Goal: Task Accomplishment & Management: Manage account settings

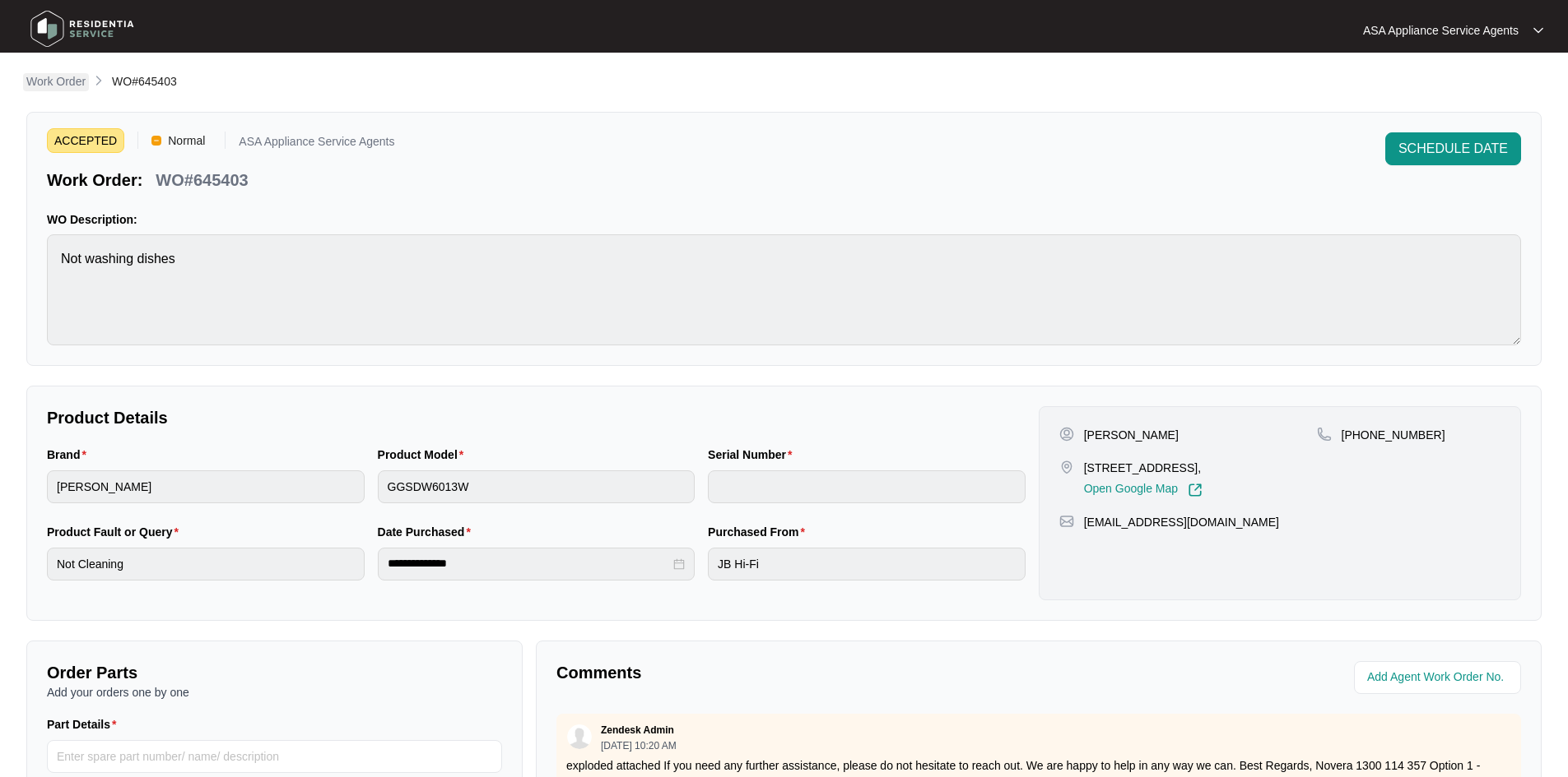
click at [53, 84] on p "Work Order" at bounding box center [55, 82] width 59 height 17
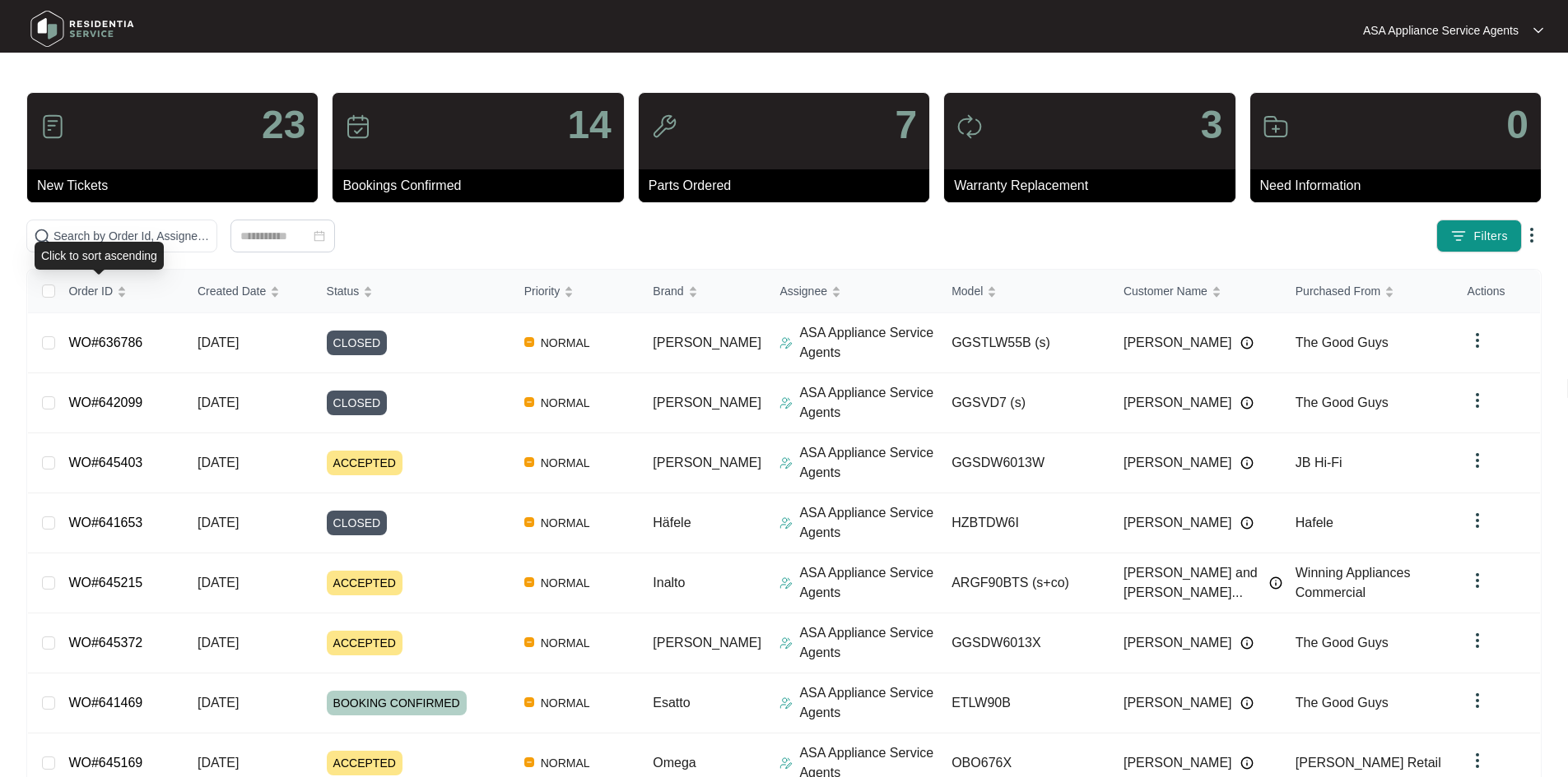
click at [138, 249] on div "Click to sort ascending" at bounding box center [99, 256] width 129 height 28
click at [181, 238] on input "text" at bounding box center [131, 235] width 157 height 18
paste input "641469"
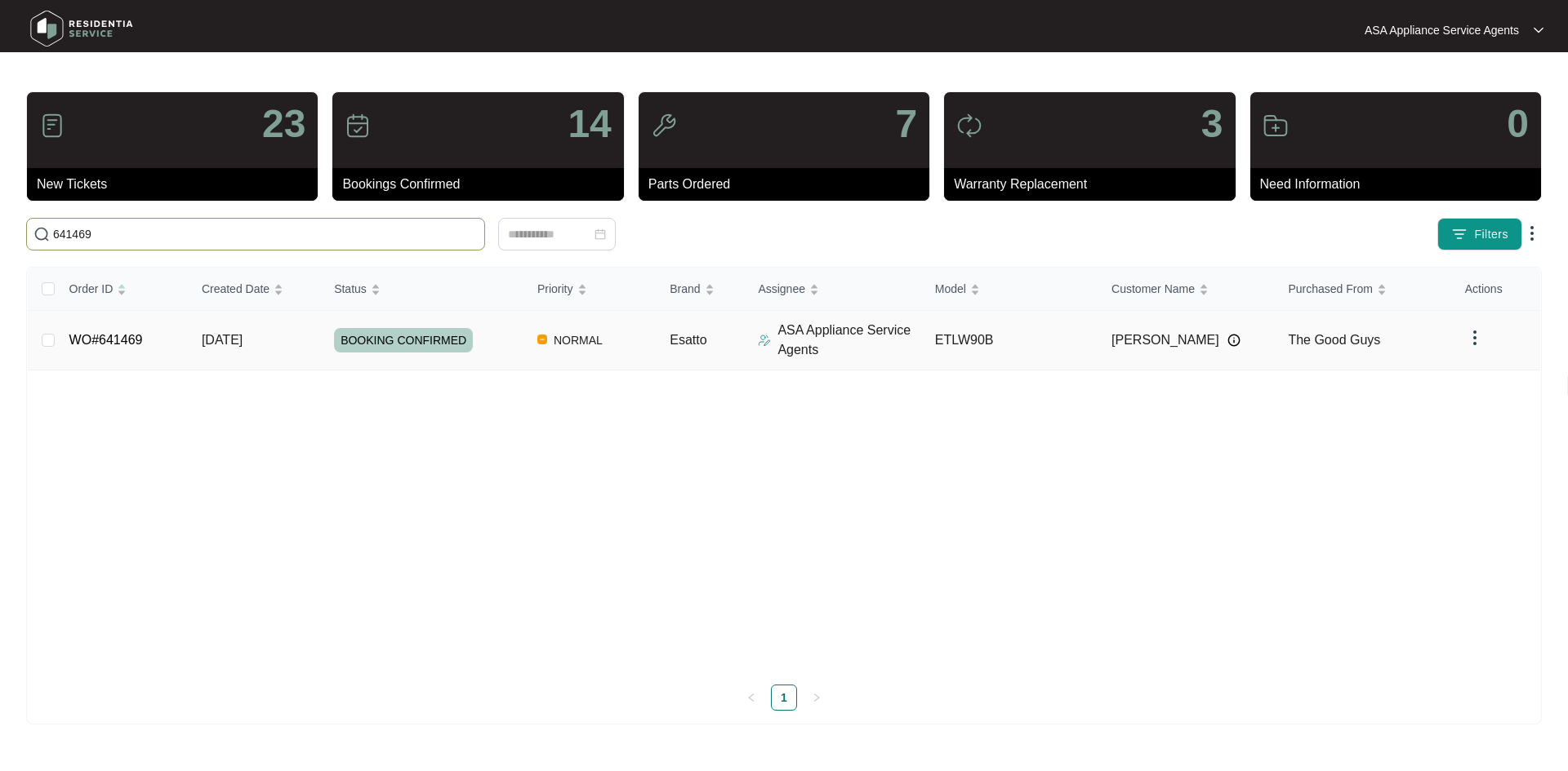
type input "641469"
click at [363, 339] on span "BOOKING CONFIRMED" at bounding box center [403, 340] width 139 height 24
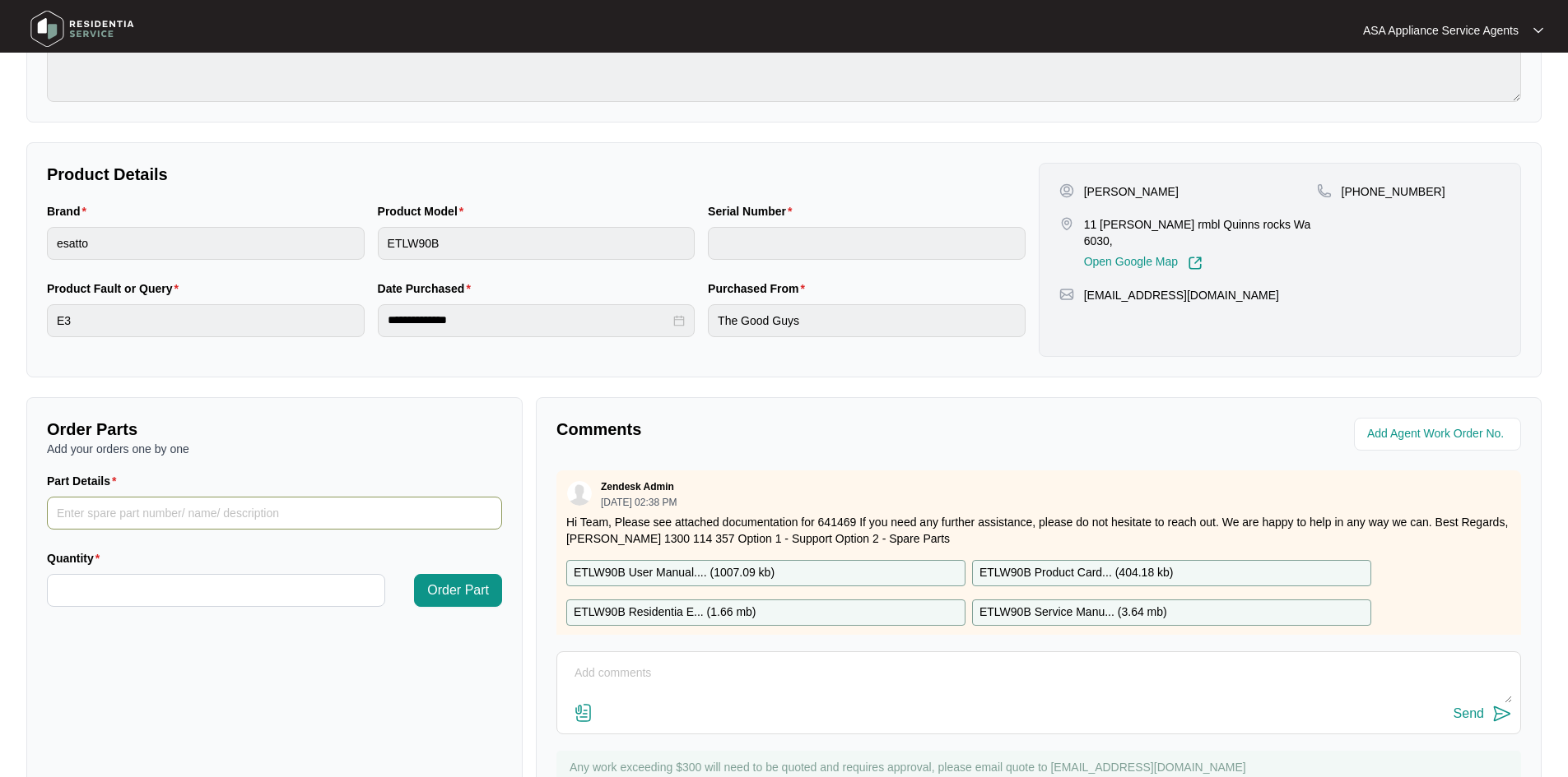
scroll to position [247, 0]
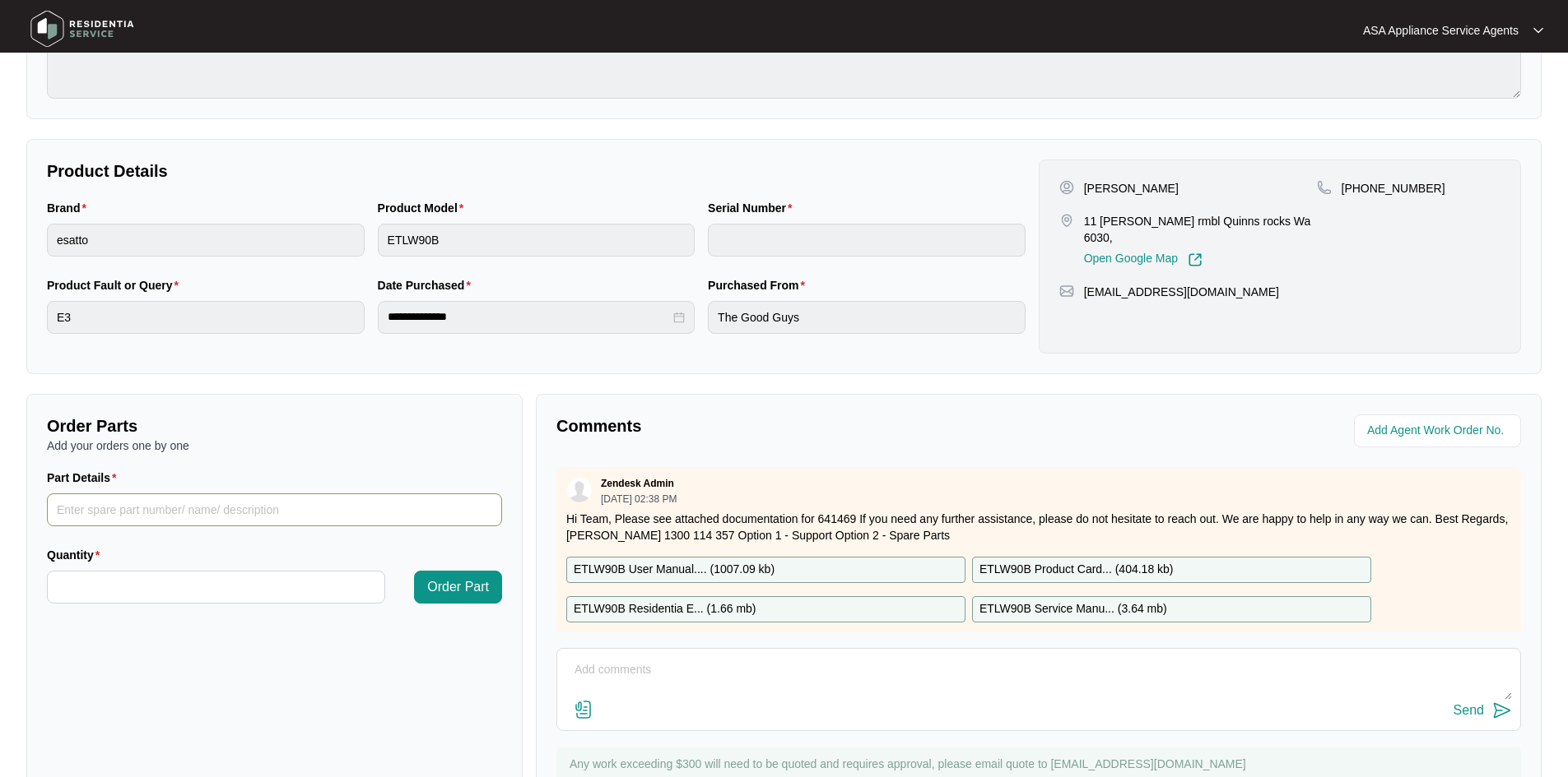
click at [124, 513] on input "Part Details" at bounding box center [274, 510] width 455 height 33
click at [97, 512] on input "Lid swtich" at bounding box center [274, 510] width 455 height 33
click at [152, 515] on input "Lid switch" at bounding box center [274, 510] width 455 height 33
type input "Lid switch"
click at [196, 599] on input "Quantity" at bounding box center [216, 587] width 337 height 31
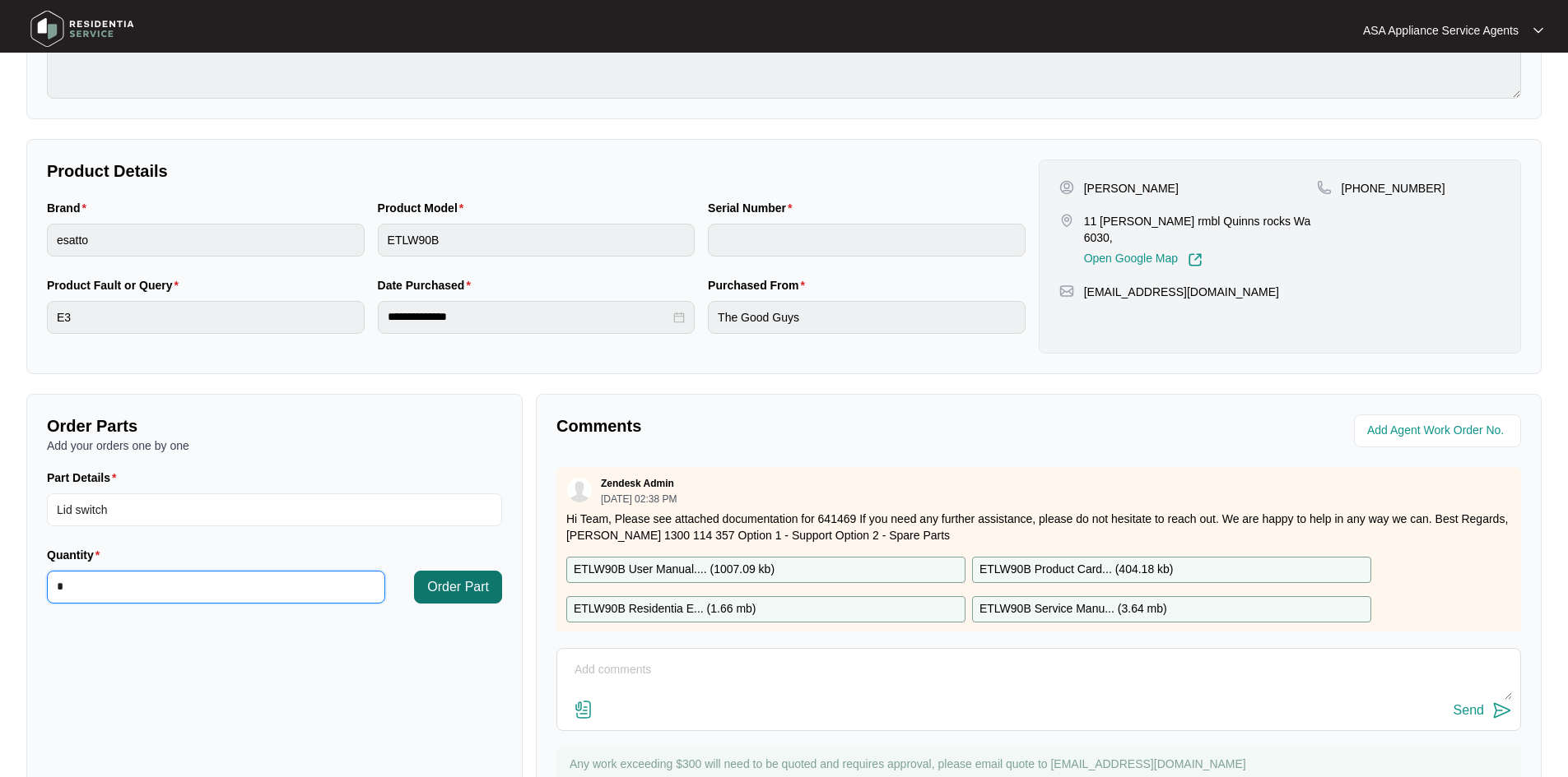
type input "*"
click at [427, 593] on span "Order Part" at bounding box center [458, 587] width 62 height 20
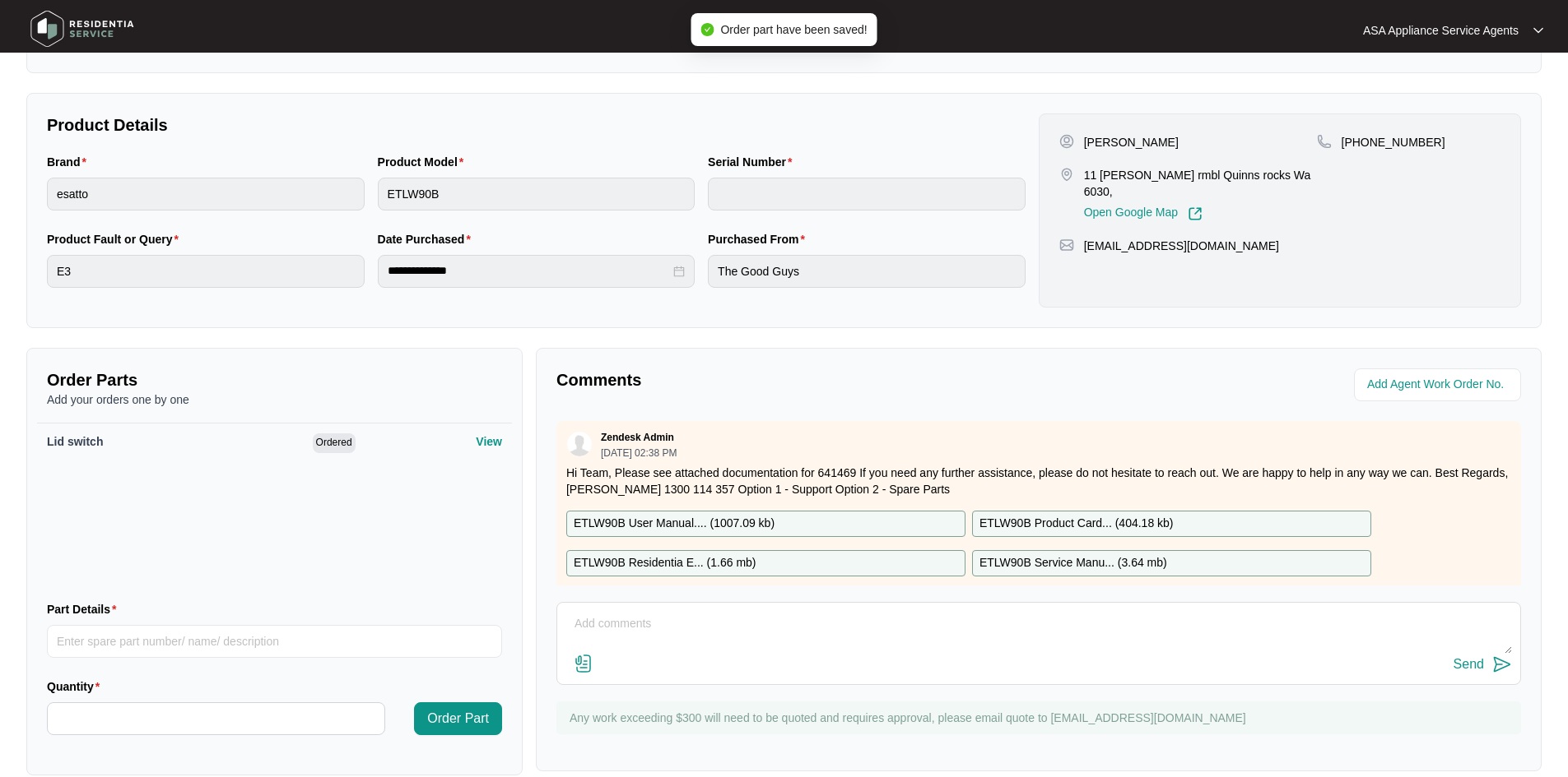
scroll to position [318, 0]
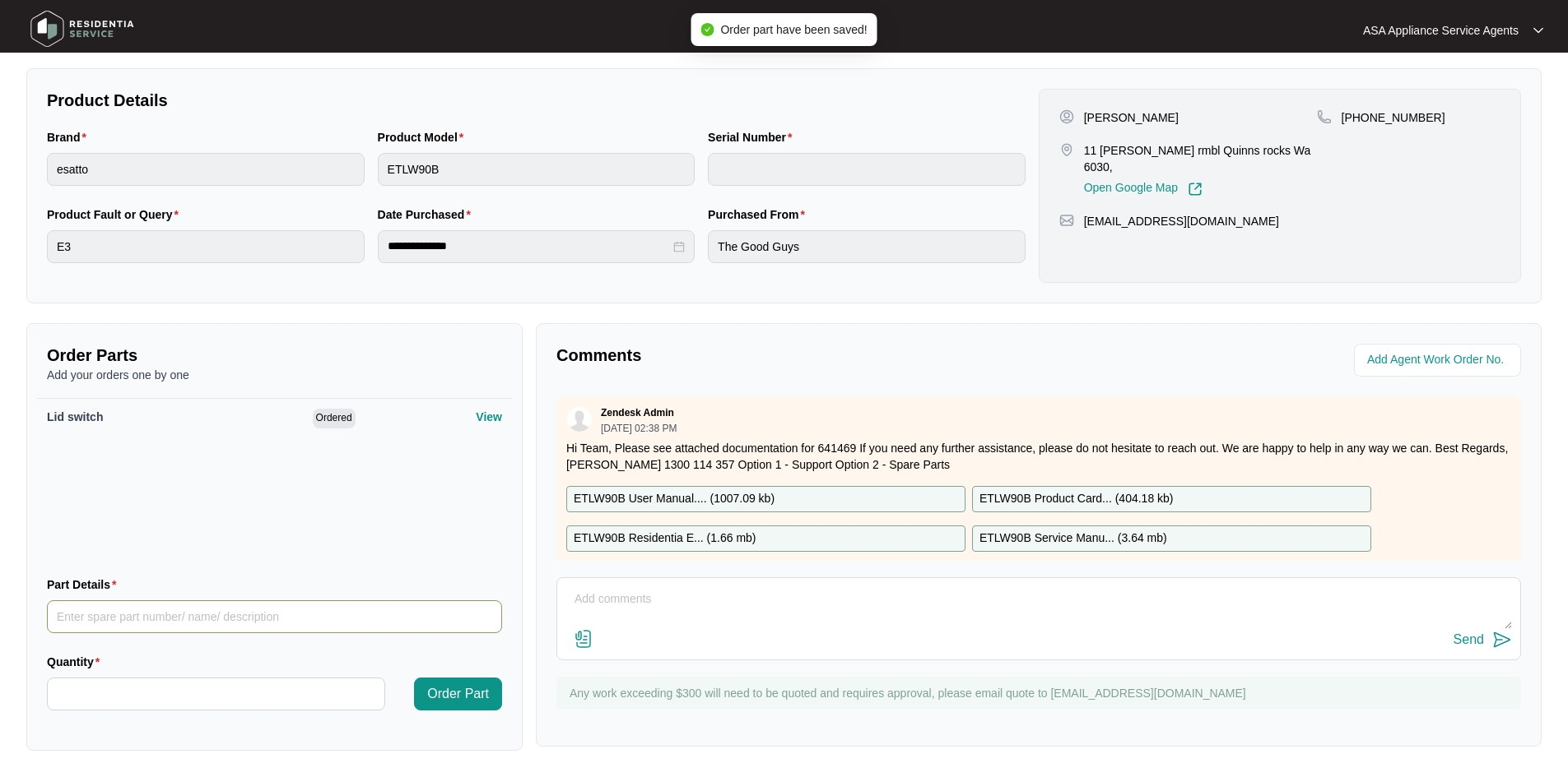
click at [112, 615] on input "Part Details" at bounding box center [274, 617] width 455 height 33
drag, startPoint x: 178, startPoint y: 610, endPoint x: 37, endPoint y: 614, distance: 141.1
click at [37, 614] on div "Order Parts Add your orders one by one Lid switch Ordered View Part Details PCB…" at bounding box center [274, 537] width 496 height 427
paste input "SP21008"
type input "SP21008 - PCB"
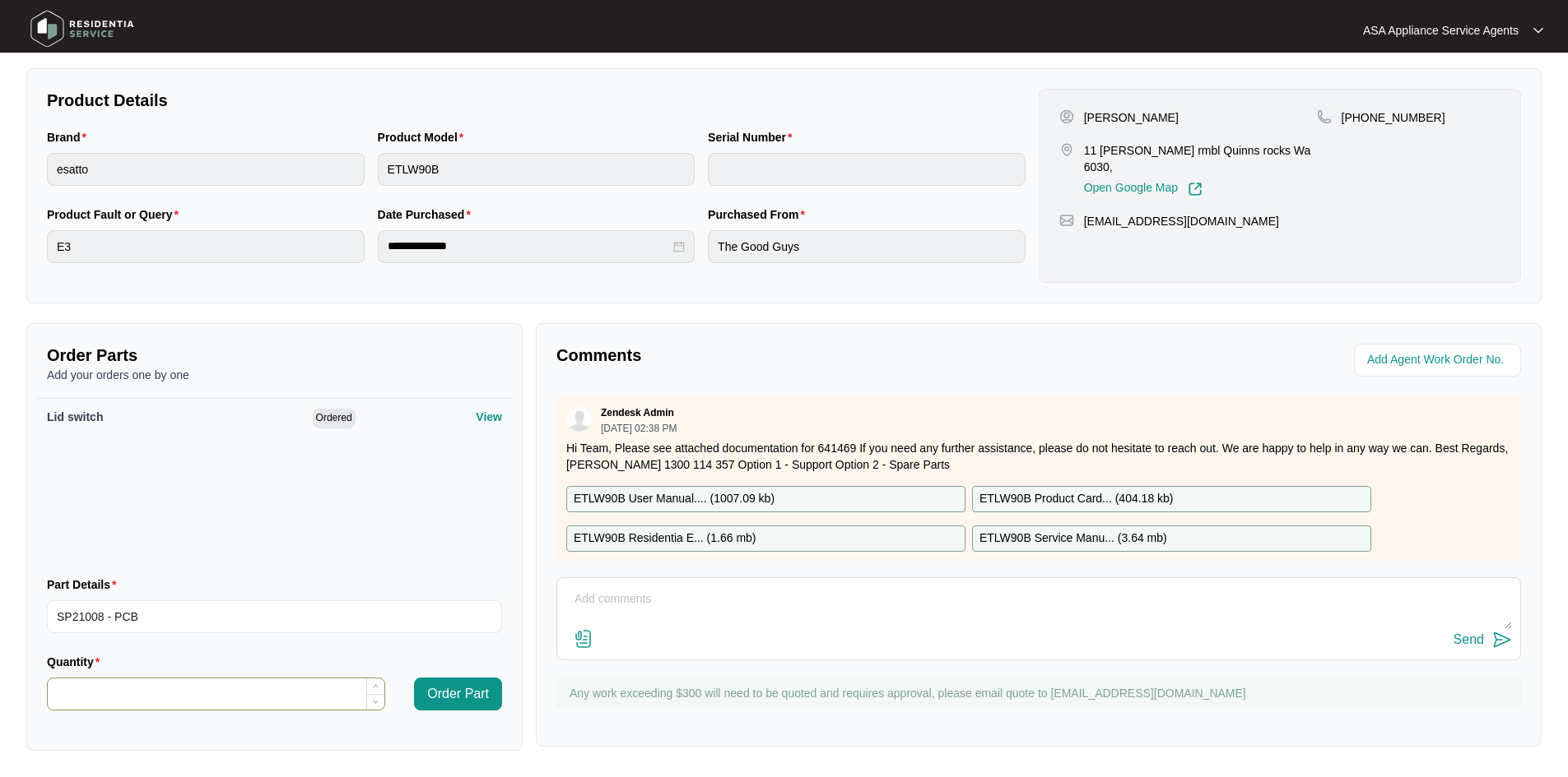
click at [231, 697] on input "Quantity" at bounding box center [216, 694] width 337 height 31
type input "*"
click at [441, 684] on span "Order Part" at bounding box center [458, 694] width 62 height 20
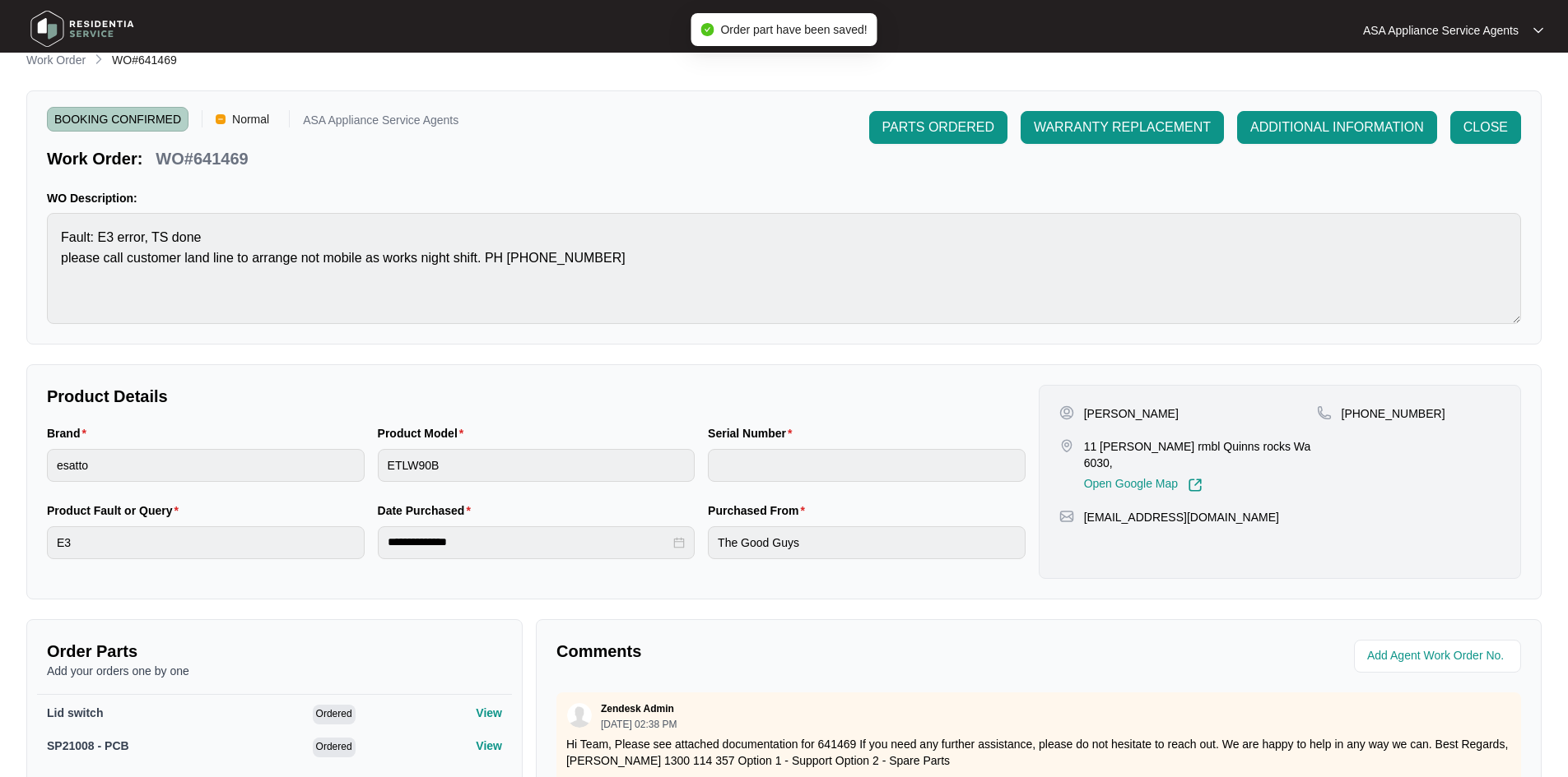
scroll to position [0, 0]
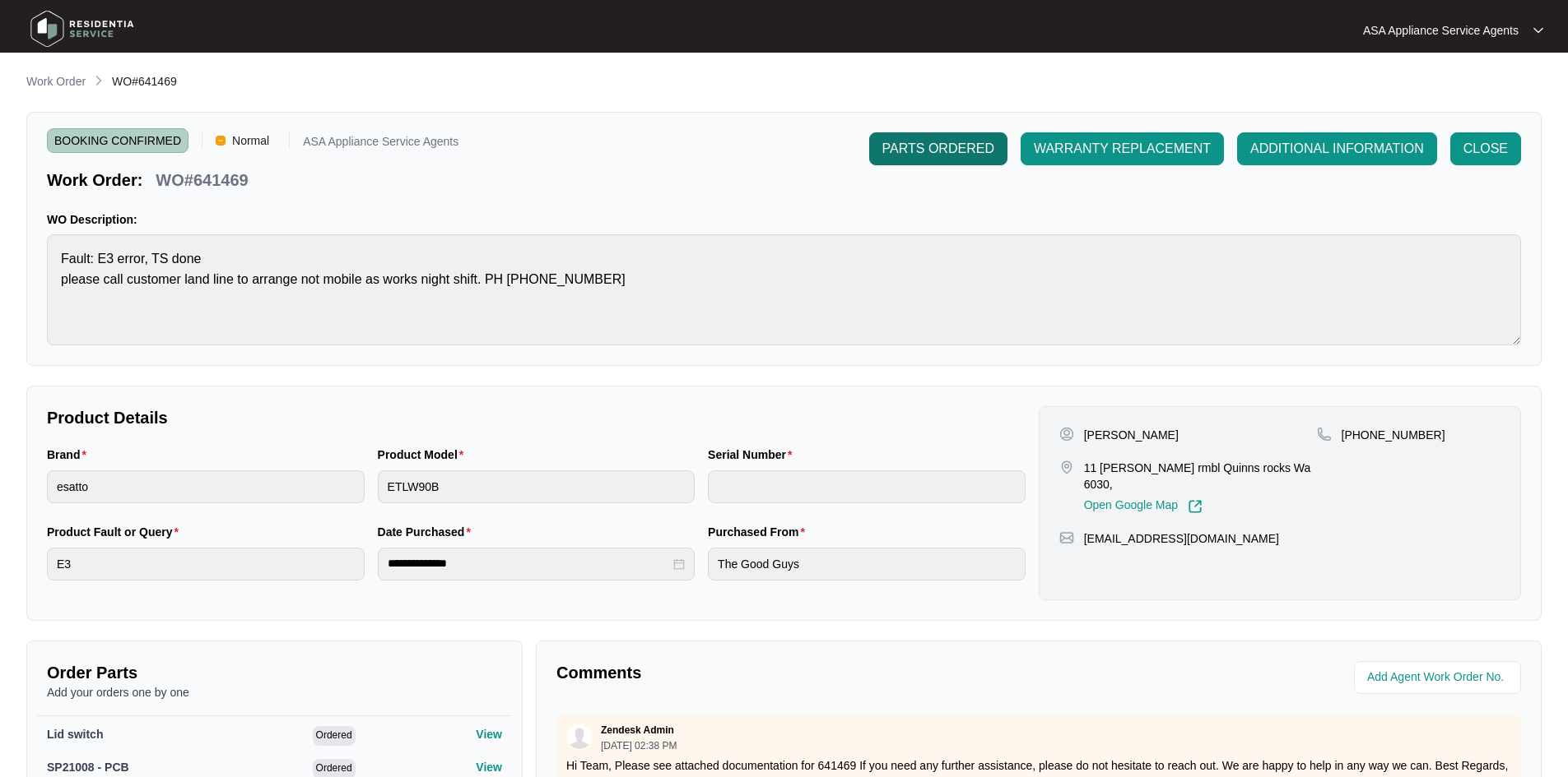
click at [905, 144] on span "PARTS ORDERED" at bounding box center [938, 148] width 112 height 20
drag, startPoint x: 64, startPoint y: 82, endPoint x: 77, endPoint y: 91, distance: 15.8
click at [64, 82] on p "Work Order" at bounding box center [55, 82] width 59 height 17
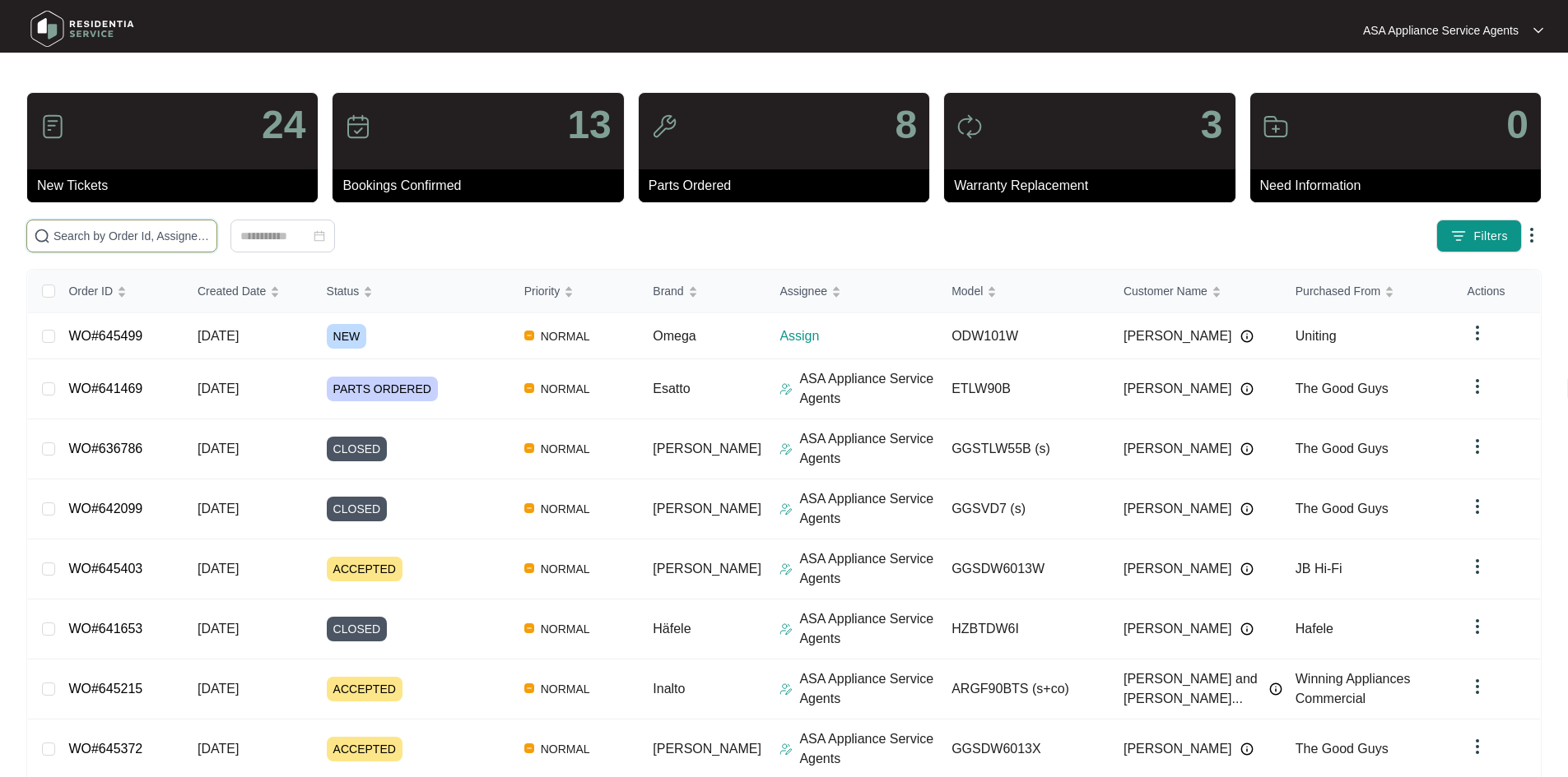
click at [165, 241] on input "text" at bounding box center [131, 235] width 157 height 18
paste input "645499"
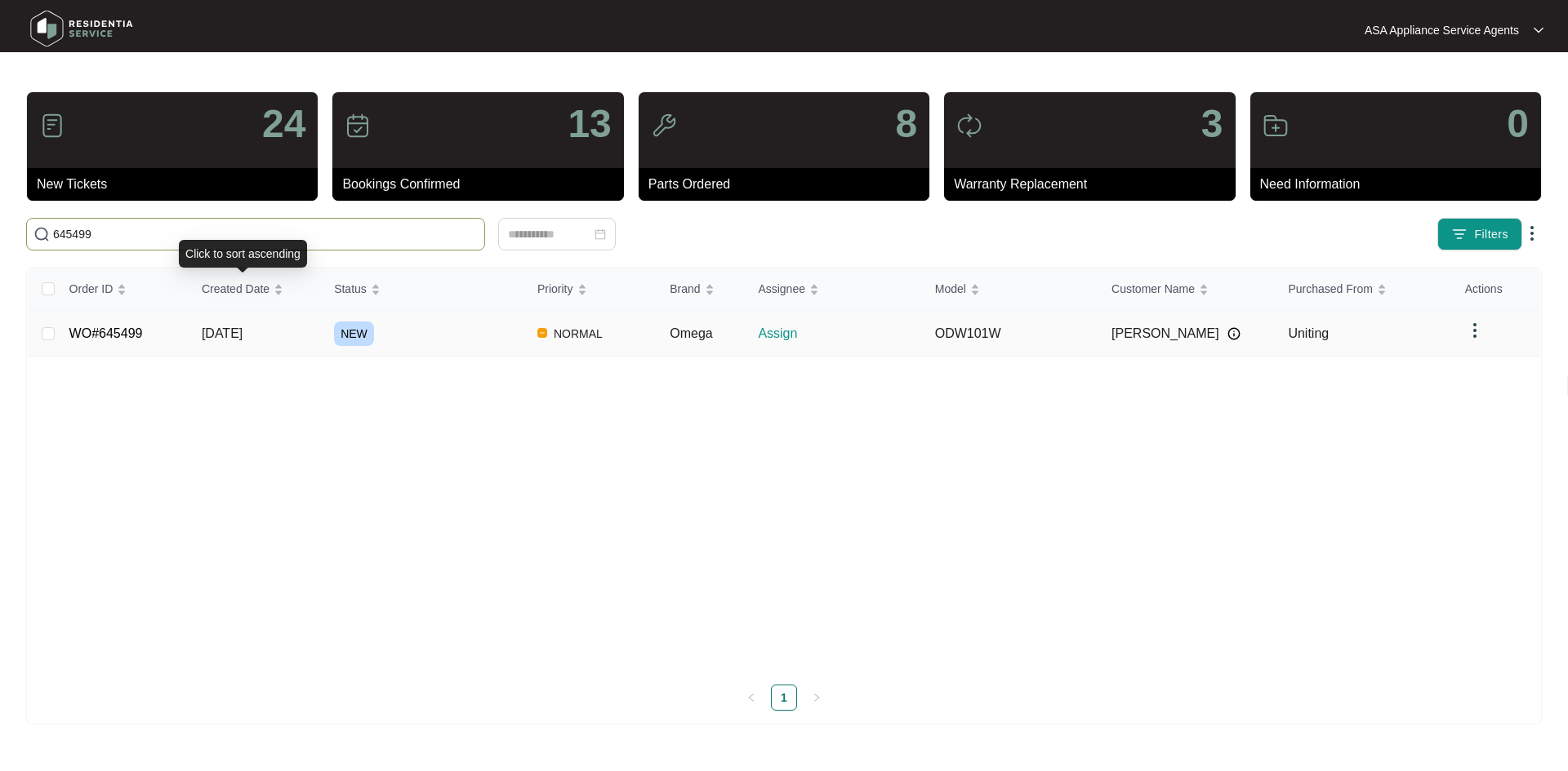
type input "645499"
click at [235, 342] on td "[DATE]" at bounding box center [255, 333] width 132 height 46
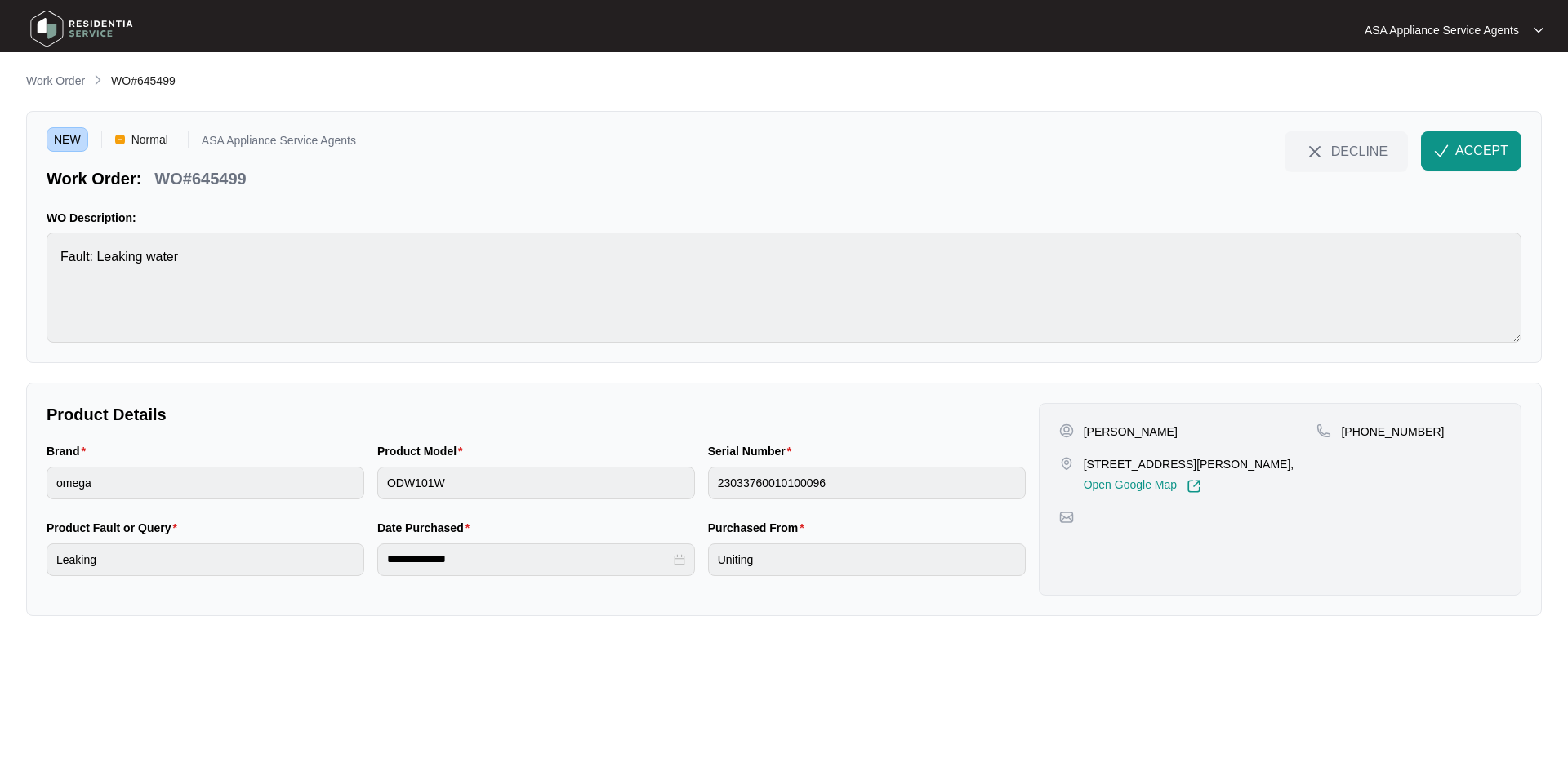
click at [1107, 436] on p "[PERSON_NAME]" at bounding box center [1130, 432] width 94 height 17
copy p "[PERSON_NAME]"
drag, startPoint x: 1363, startPoint y: 432, endPoint x: 1493, endPoint y: 424, distance: 130.2
click at [1493, 424] on div "[PHONE_NUMBER]" at bounding box center [1409, 432] width 184 height 17
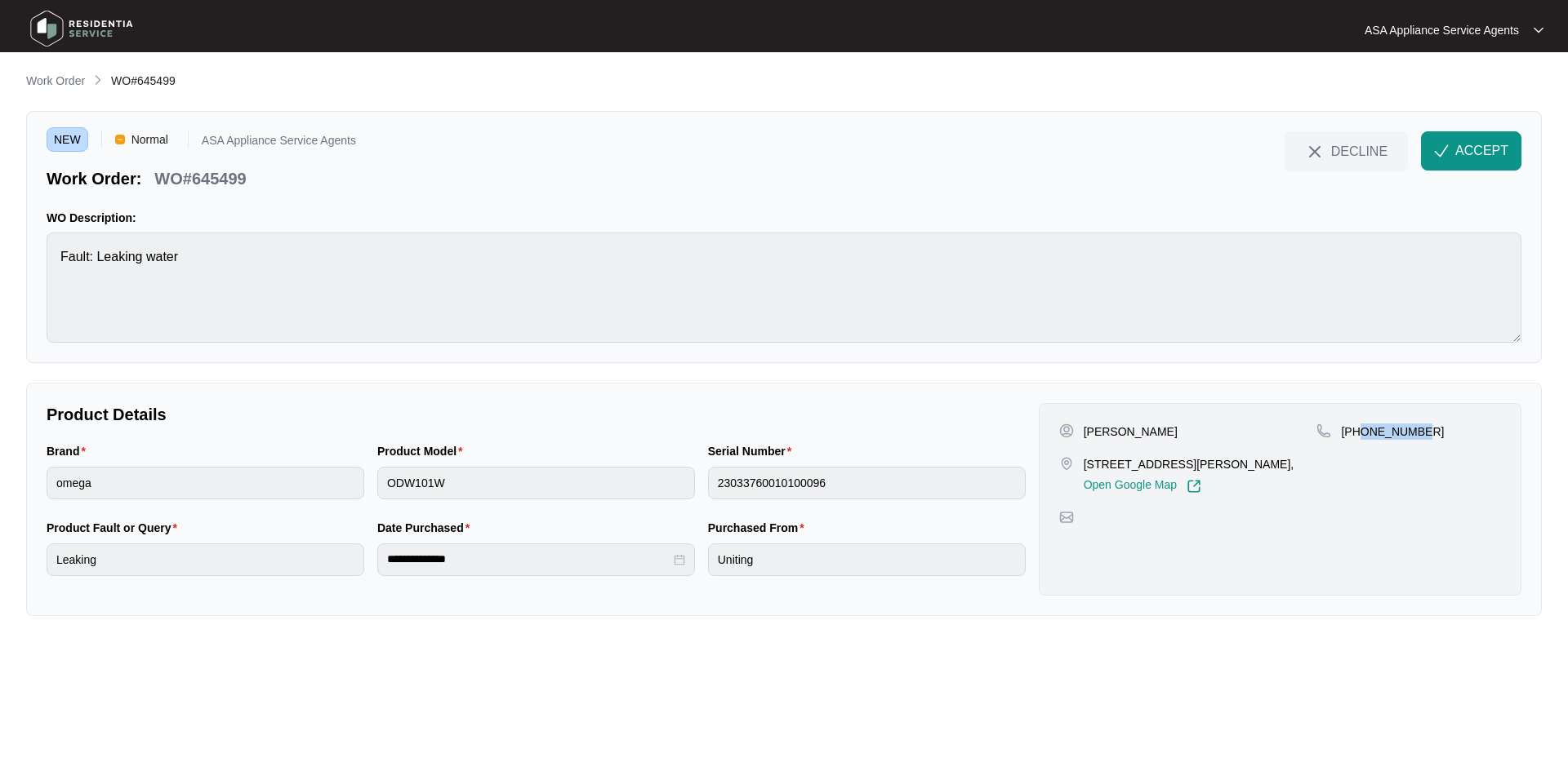
copy p "488551052"
drag, startPoint x: 1154, startPoint y: 464, endPoint x: 1075, endPoint y: 468, distance: 79.1
click at [1075, 468] on div "[STREET_ADDRESS][PERSON_NAME], Open Google Map" at bounding box center [1187, 475] width 258 height 37
drag, startPoint x: 1087, startPoint y: 459, endPoint x: 1108, endPoint y: 459, distance: 21.0
click at [1089, 459] on p "[STREET_ADDRESS][PERSON_NAME]," at bounding box center [1188, 465] width 210 height 17
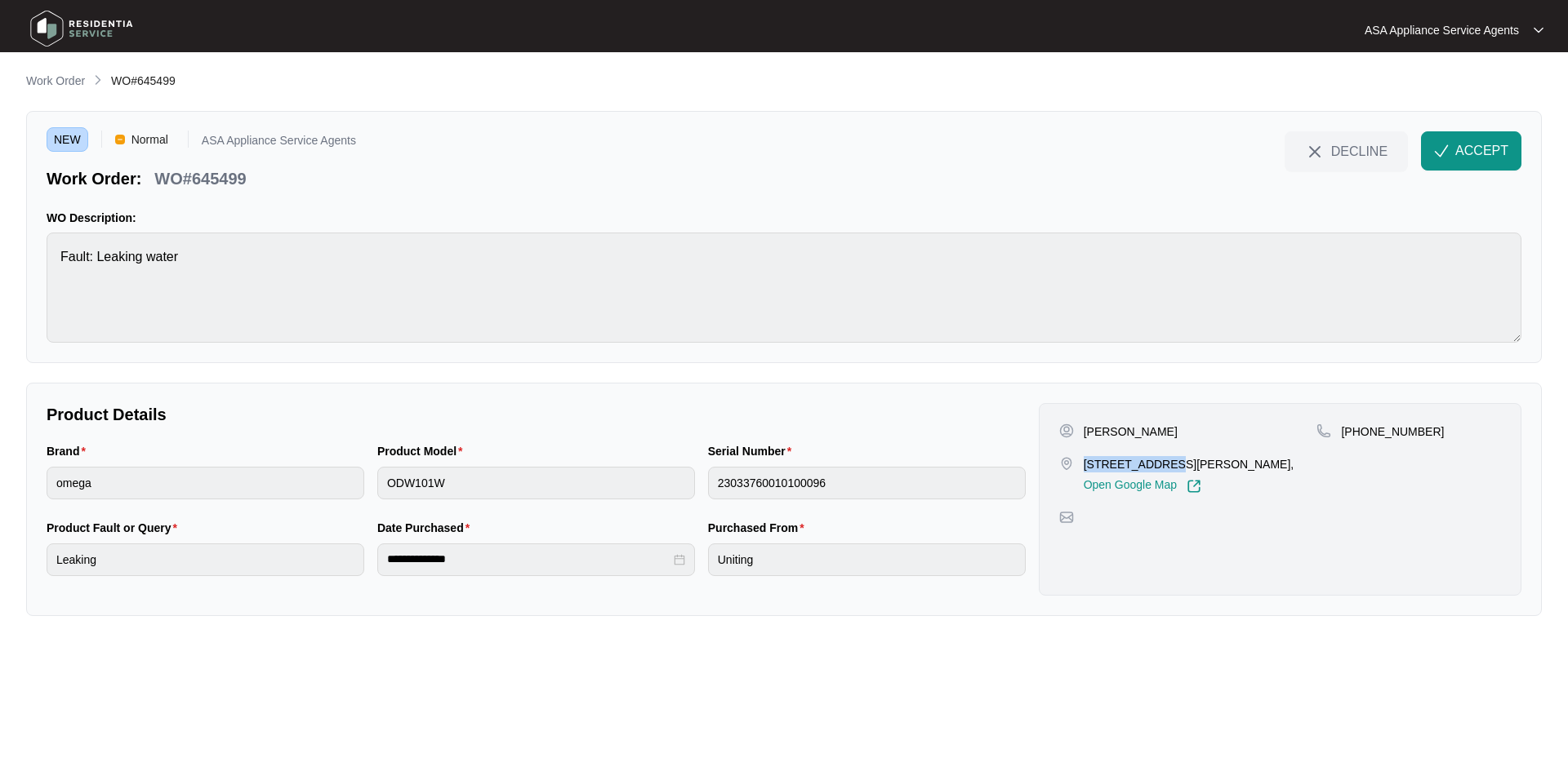
drag, startPoint x: 1159, startPoint y: 466, endPoint x: 1079, endPoint y: 467, distance: 80.0
click at [1079, 467] on div "[STREET_ADDRESS][PERSON_NAME], Open Google Map" at bounding box center [1187, 475] width 258 height 37
copy p "[STREET_ADDRESS][PERSON_NAME]"
click at [1221, 461] on p "[STREET_ADDRESS][PERSON_NAME]," at bounding box center [1188, 465] width 210 height 17
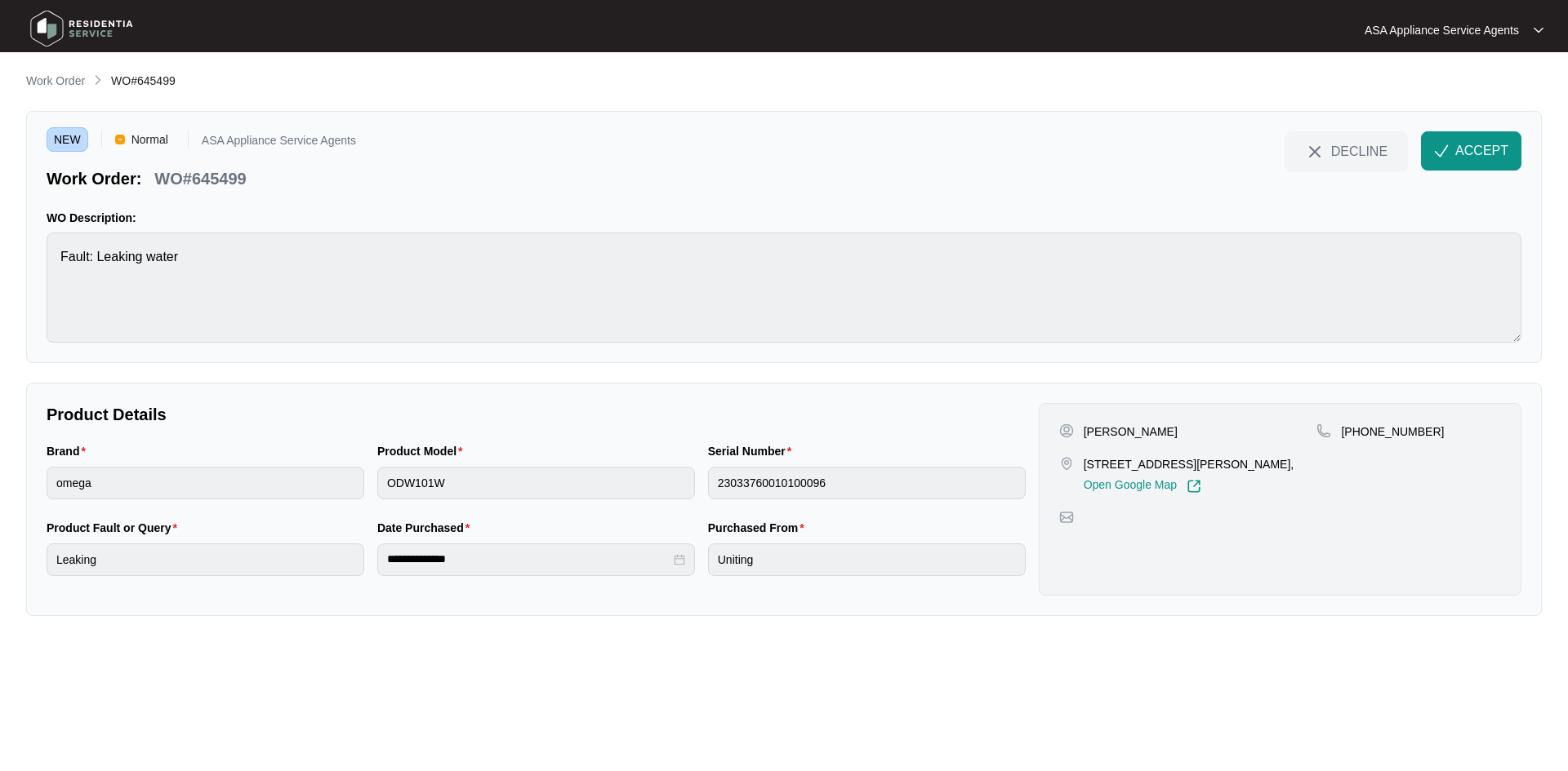
click at [1196, 463] on p "[STREET_ADDRESS][PERSON_NAME]," at bounding box center [1188, 465] width 210 height 17
copy p "Bayswater"
click at [0, 275] on html "**********" at bounding box center [784, 385] width 1568 height 771
click at [249, 494] on div "Brand omega Product Model ODW101W Serial Number 23033760010100096" at bounding box center [536, 481] width 992 height 76
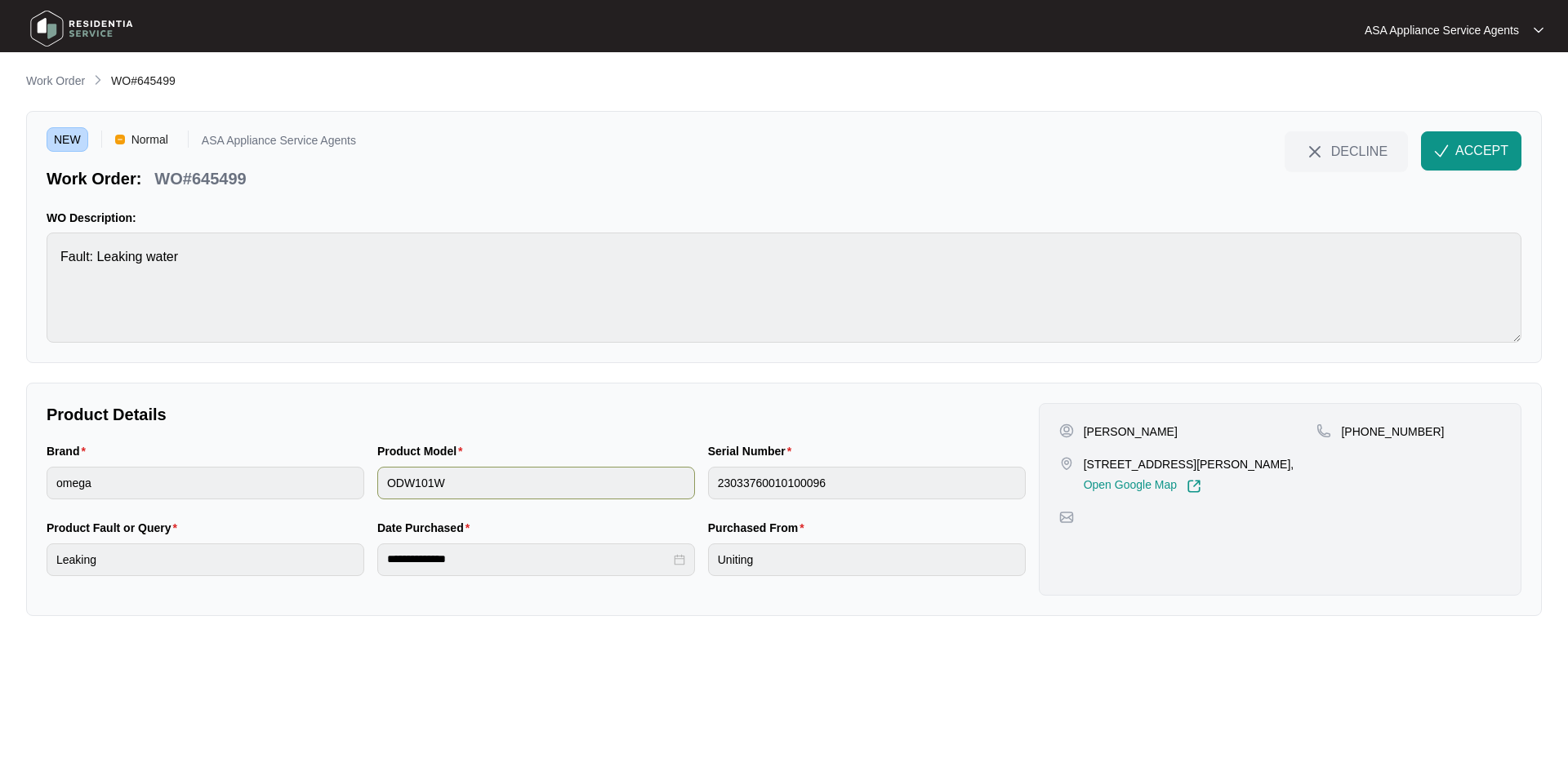
click at [615, 493] on div "Brand omega Product Model ODW101W Serial Number 23033760010100096" at bounding box center [536, 481] width 992 height 76
click at [236, 179] on p "WO#645499" at bounding box center [200, 179] width 91 height 23
drag, startPoint x: 254, startPoint y: 175, endPoint x: 156, endPoint y: 185, distance: 98.5
click at [156, 185] on div "Work Order: WO#645499" at bounding box center [201, 176] width 310 height 29
copy p "WO#645499"
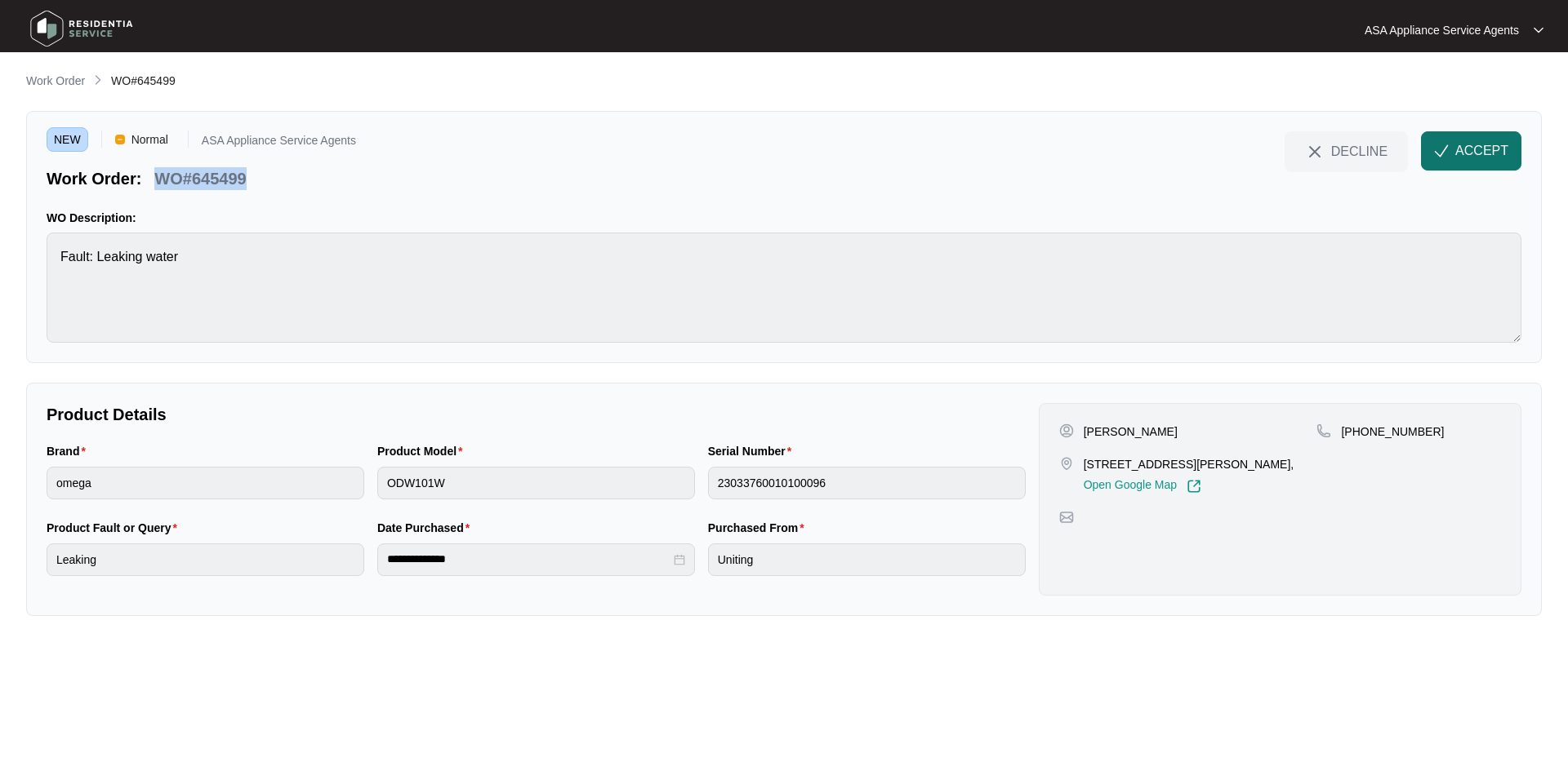
click at [1466, 143] on span "ACCEPT" at bounding box center [1481, 151] width 53 height 20
